Goal: Transaction & Acquisition: Obtain resource

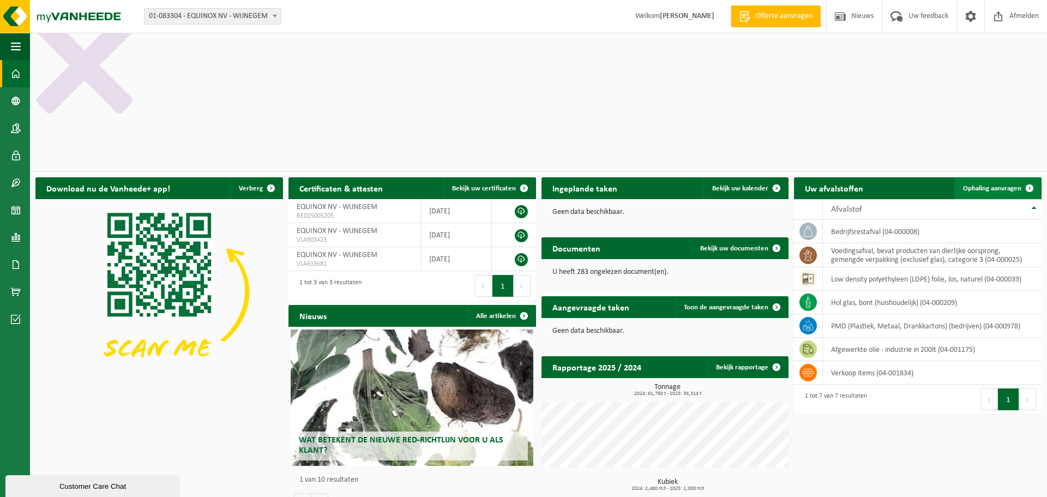
click at [994, 185] on span "Ophaling aanvragen" at bounding box center [992, 188] width 58 height 7
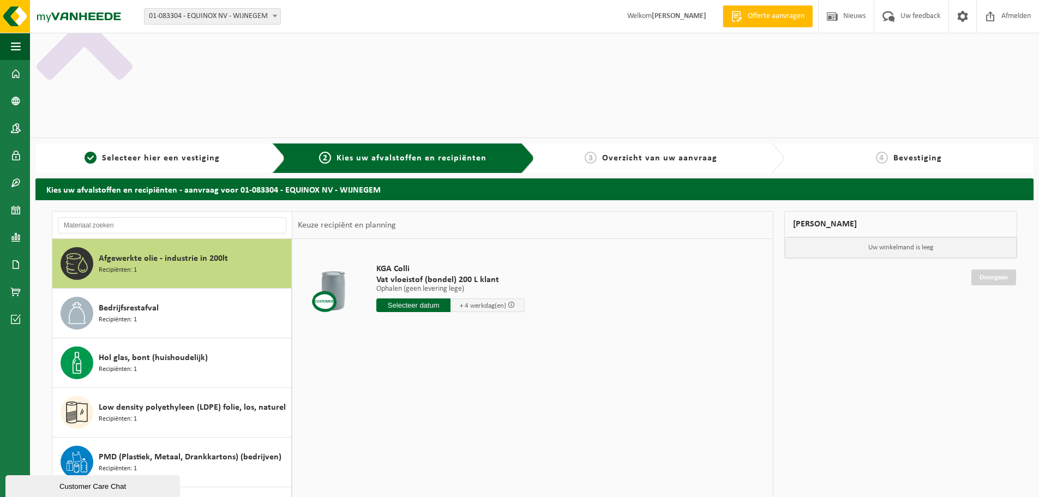
scroll to position [36, 0]
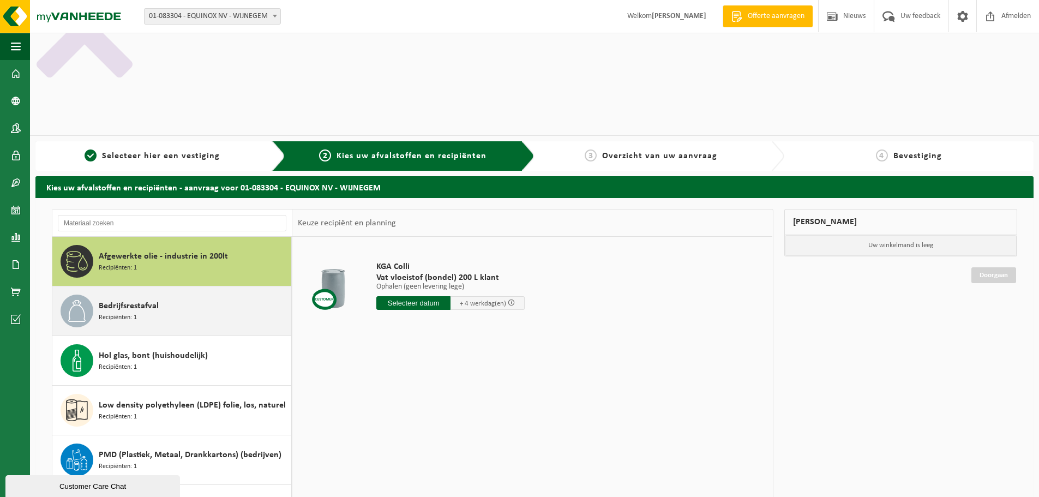
click at [197, 295] on div "Bedrijfsrestafval Recipiënten: 1" at bounding box center [194, 311] width 190 height 33
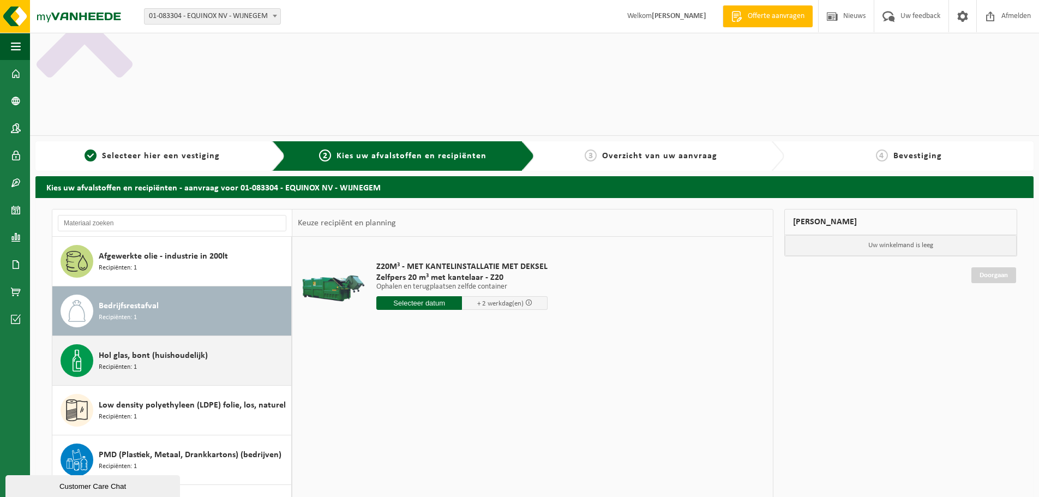
click at [187, 349] on span "Hol glas, bont (huishoudelijk)" at bounding box center [153, 355] width 109 height 13
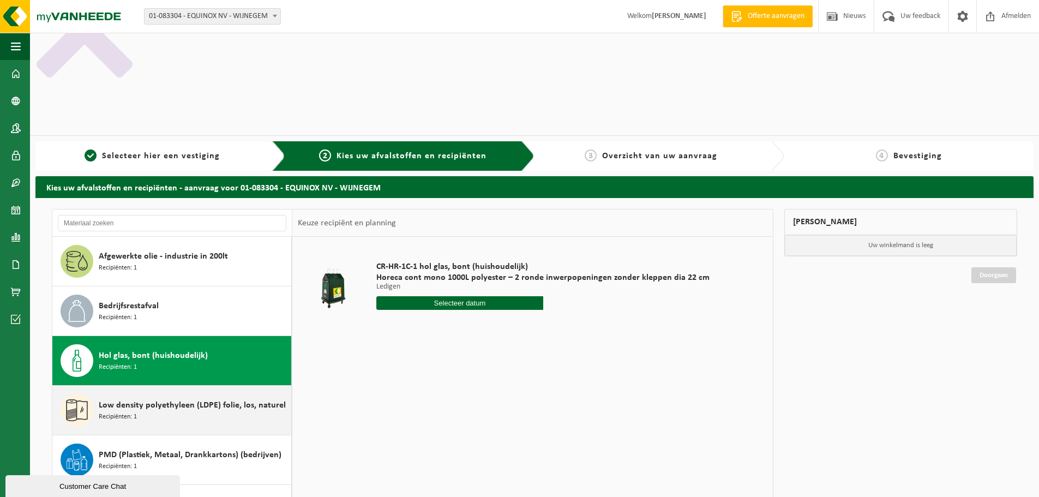
click at [187, 399] on span "Low density polyethyleen (LDPE) folie, los, naturel" at bounding box center [192, 405] width 187 height 13
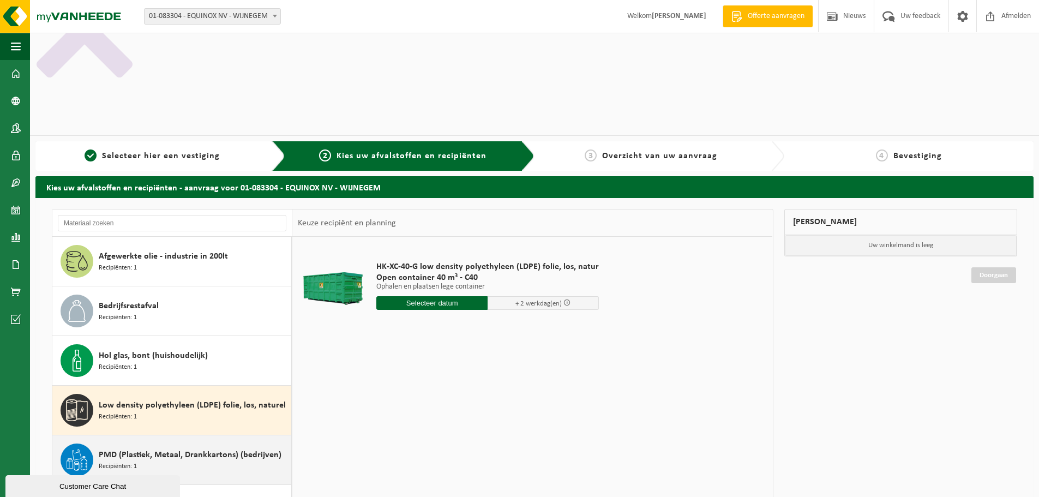
click at [202, 448] on span "PMD (Plastiek, Metaal, Drankkartons) (bedrijven)" at bounding box center [190, 454] width 183 height 13
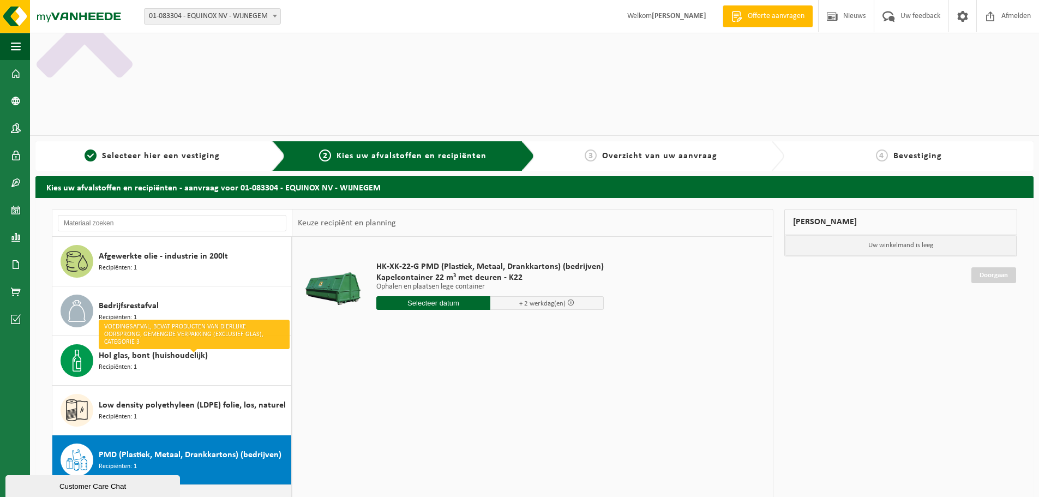
drag, startPoint x: 176, startPoint y: 370, endPoint x: 167, endPoint y: 387, distance: 19.5
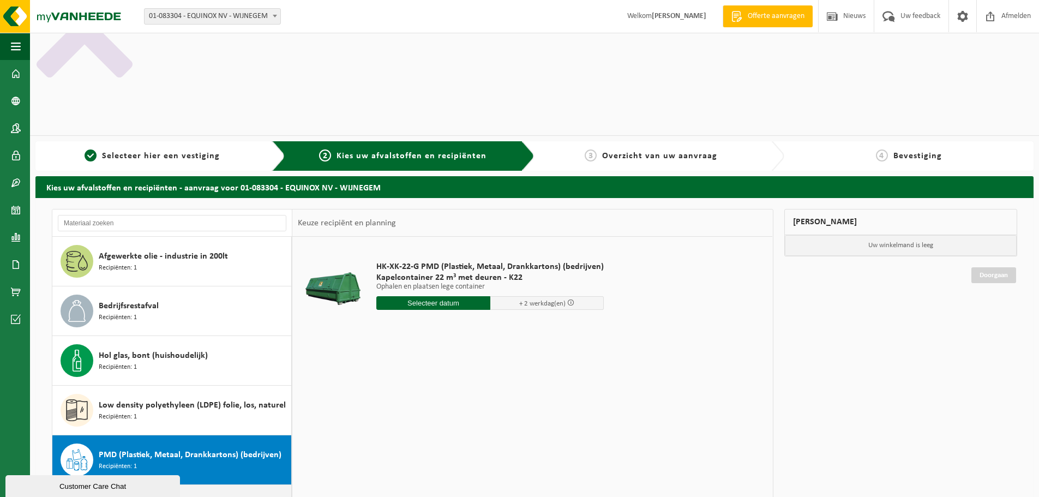
drag, startPoint x: 167, startPoint y: 387, endPoint x: 99, endPoint y: 371, distance: 70.0
click at [99, 496] on span "Voedingsafval, bevat producten van dierlijke oorsprong, gemengde verpakking (ex…" at bounding box center [194, 504] width 190 height 13
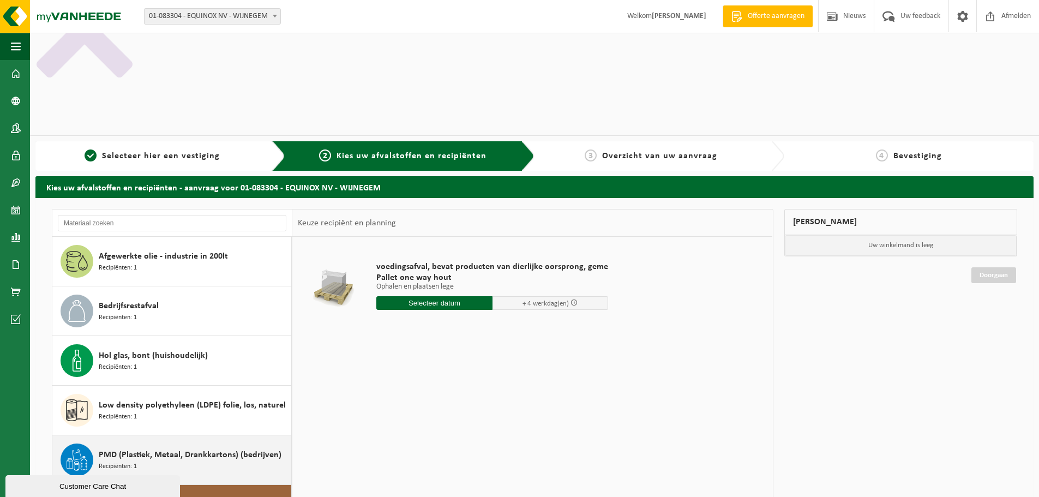
click at [171, 448] on span "PMD (Plastiek, Metaal, Drankkartons) (bedrijven)" at bounding box center [190, 454] width 183 height 13
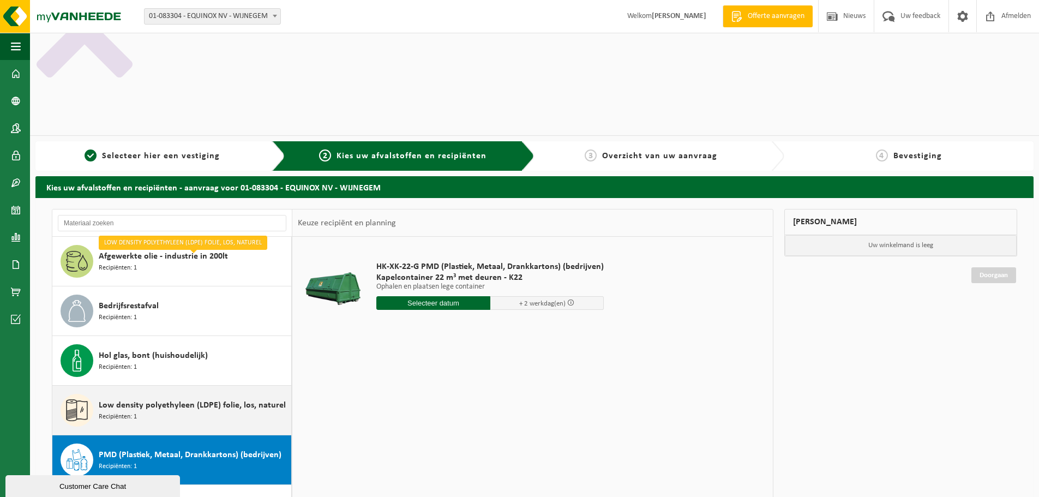
click at [160, 394] on div "Low density polyethyleen (LDPE) folie, los, naturel Recipiënten: 1" at bounding box center [194, 410] width 190 height 33
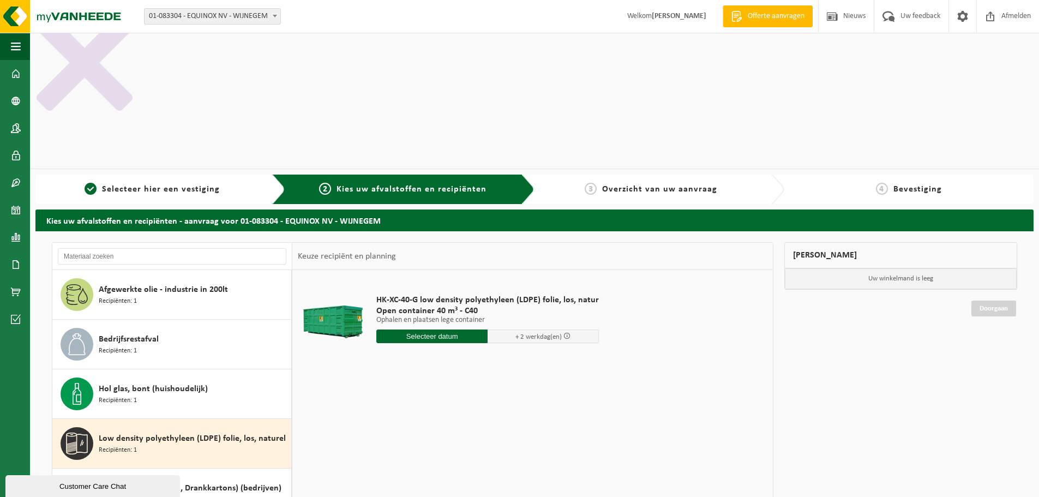
scroll to position [0, 0]
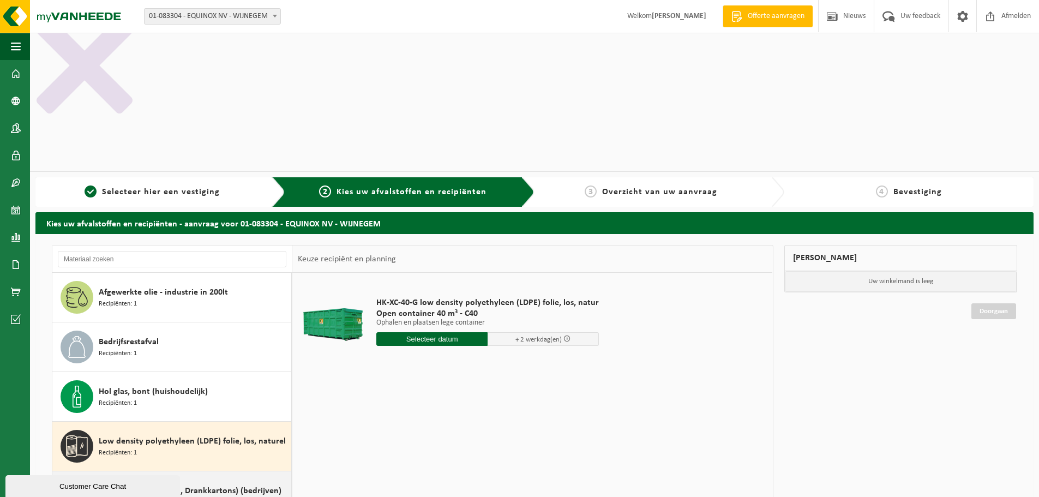
click at [170, 479] on div "PMD (Plastiek, Metaal, Drankkartons) (bedrijven) Recipiënten: 1" at bounding box center [194, 495] width 190 height 33
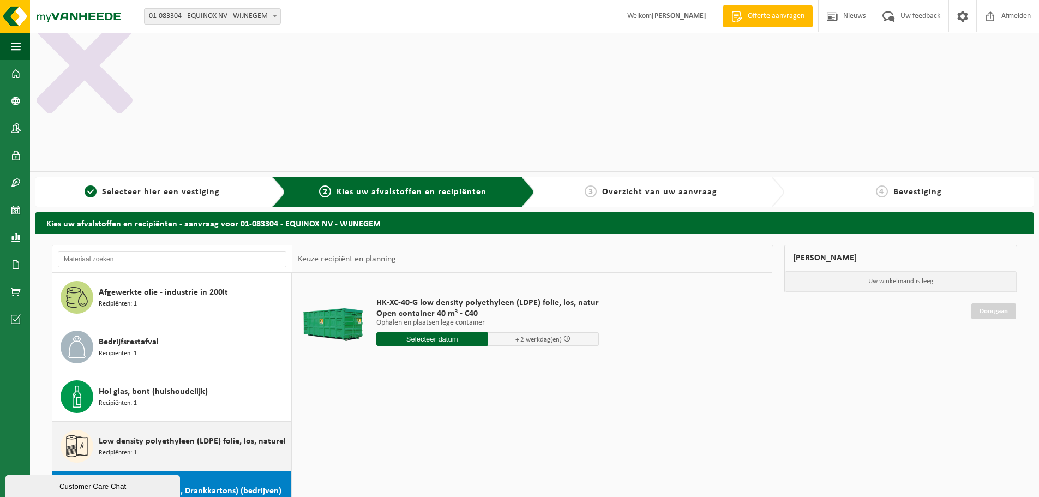
click at [177, 430] on div "Low density polyethyleen (LDPE) folie, los, naturel Recipiënten: 1" at bounding box center [194, 446] width 190 height 33
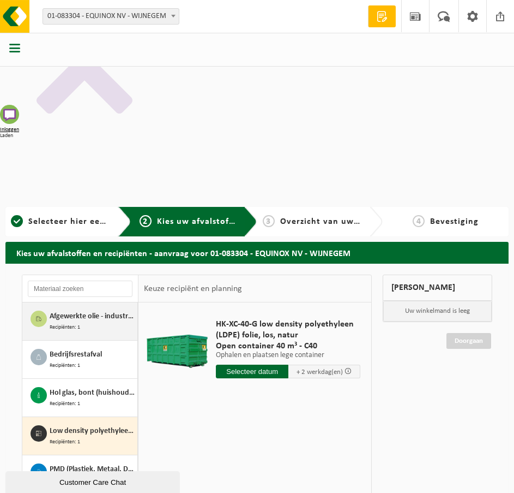
click at [101, 310] on div "Afgewerkte olie - industrie in 200lt Recipiënten: 1" at bounding box center [92, 320] width 85 height 21
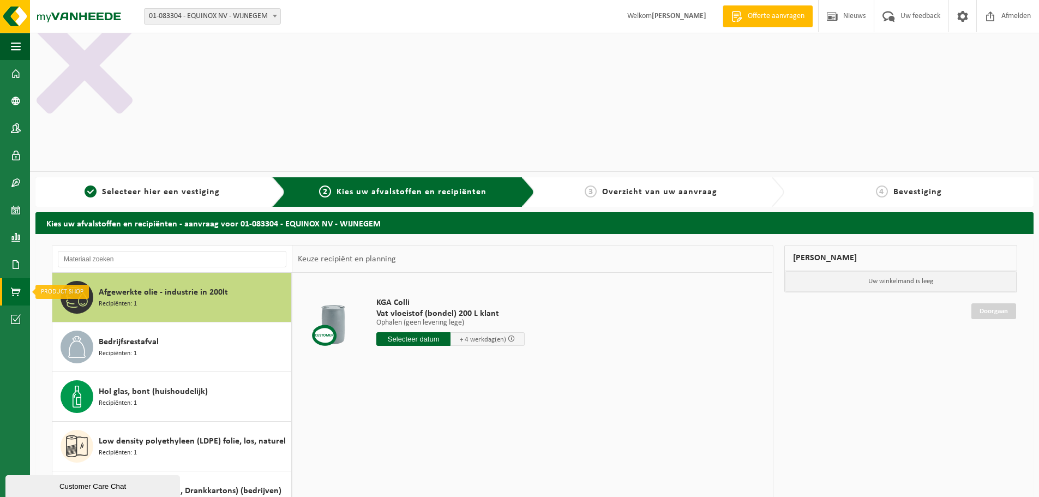
click at [16, 290] on span at bounding box center [16, 291] width 10 height 27
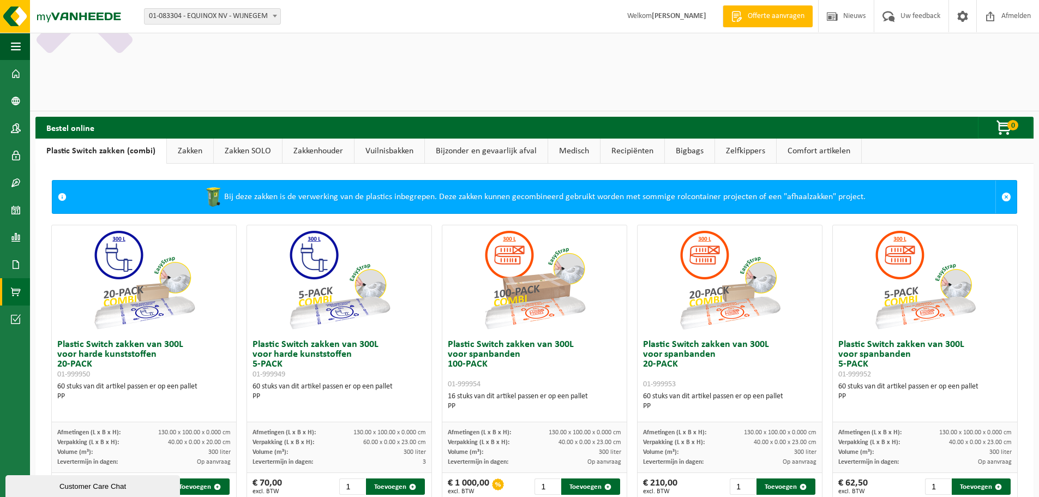
scroll to position [36, 0]
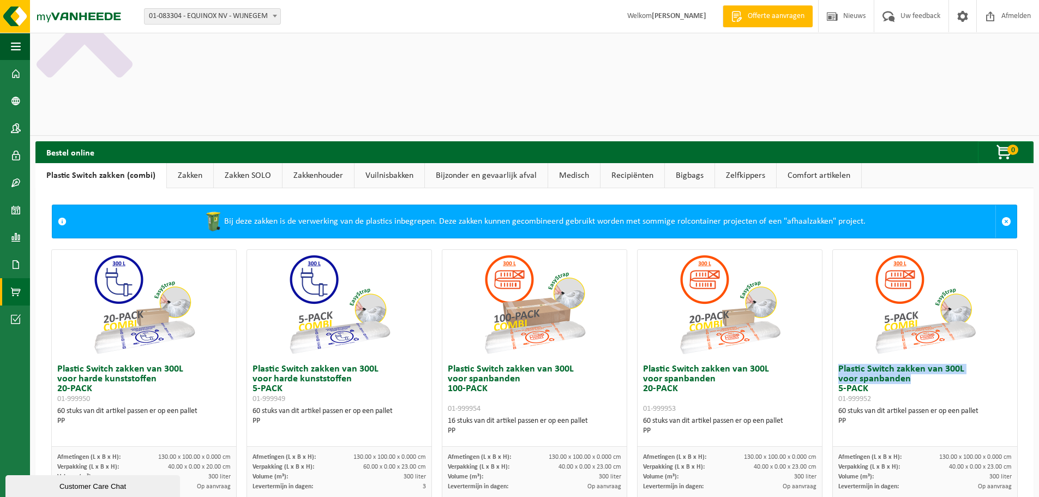
drag, startPoint x: 903, startPoint y: 242, endPoint x: 831, endPoint y: 230, distance: 73.0
click at [838, 364] on h3 "Plastic Switch zakken van 300L voor spanbanden 5-PACK 01-999952" at bounding box center [924, 383] width 173 height 39
copy h3 "Plastic Switch zakken van 300L voor spanbanden"
